Goal: Check status

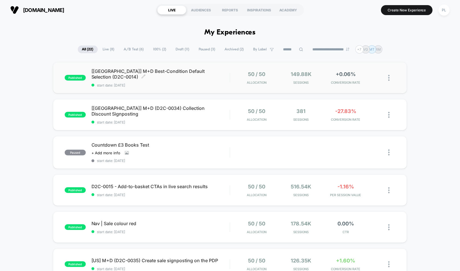
click at [177, 76] on span "[[GEOGRAPHIC_DATA]] M+D Best-Condition Default Selection (D2C-0014) Click to ed…" at bounding box center [160, 73] width 138 height 11
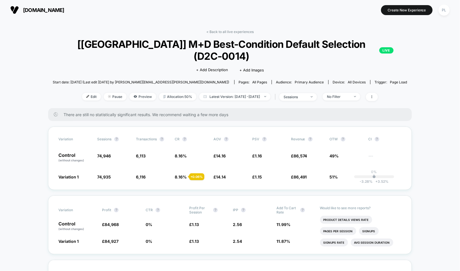
click at [64, 13] on span "[DOMAIN_NAME]" at bounding box center [43, 10] width 41 height 6
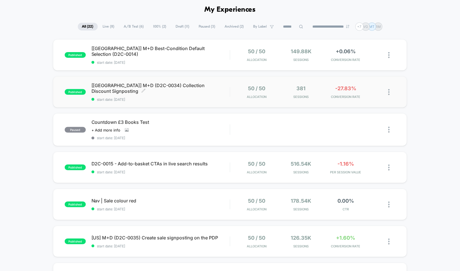
scroll to position [20, 0]
